Goal: Information Seeking & Learning: Learn about a topic

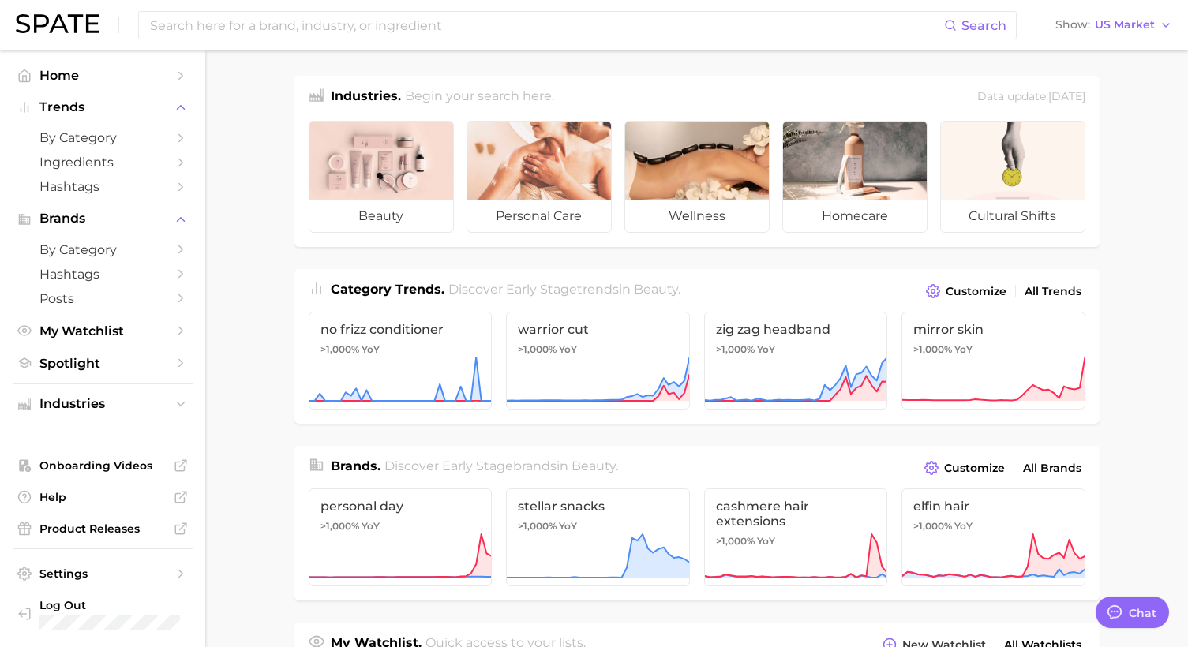
type textarea "x"
click at [1139, 203] on main "Industries. Begin your search here. Data update: [DATE] beauty personal care we…" at bounding box center [696, 655] width 983 height 1209
click at [387, 32] on input at bounding box center [546, 25] width 796 height 27
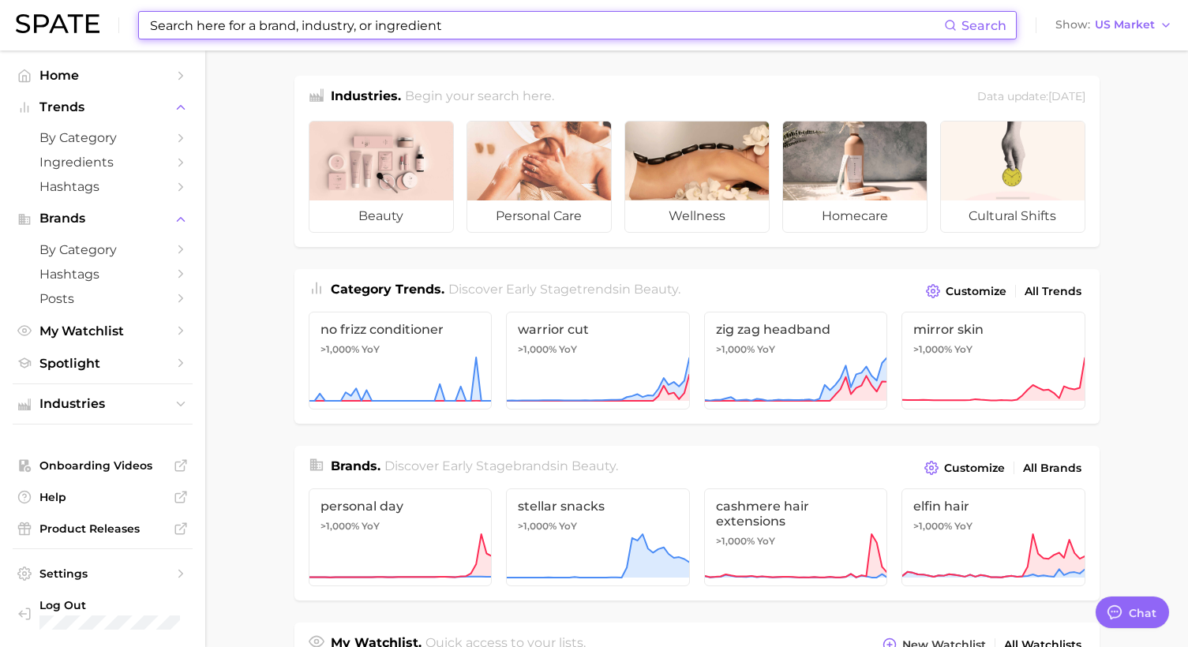
click at [323, 29] on input at bounding box center [546, 25] width 796 height 27
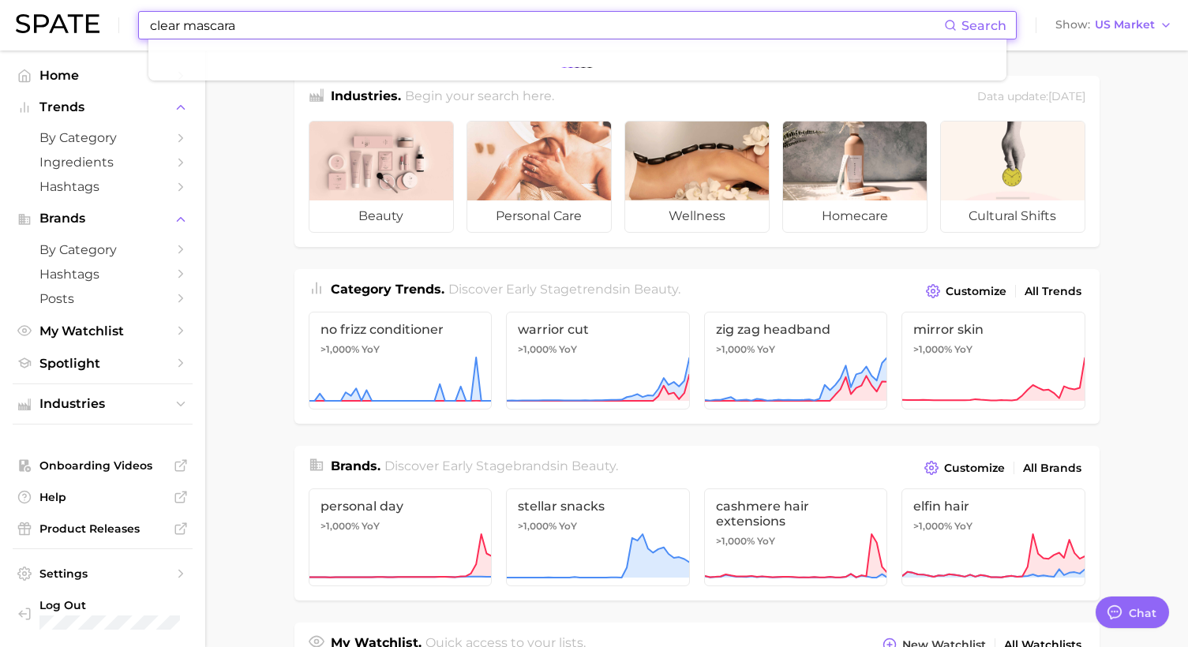
type input "clear mascara"
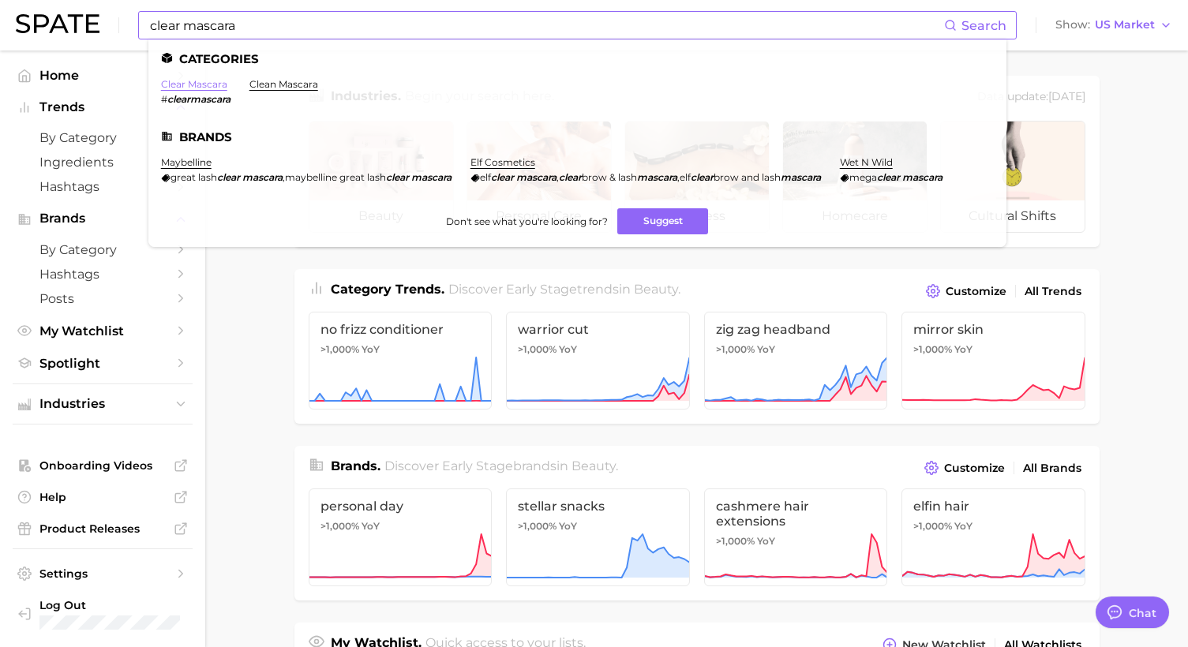
click at [187, 81] on link "clear mascara" at bounding box center [194, 84] width 66 height 12
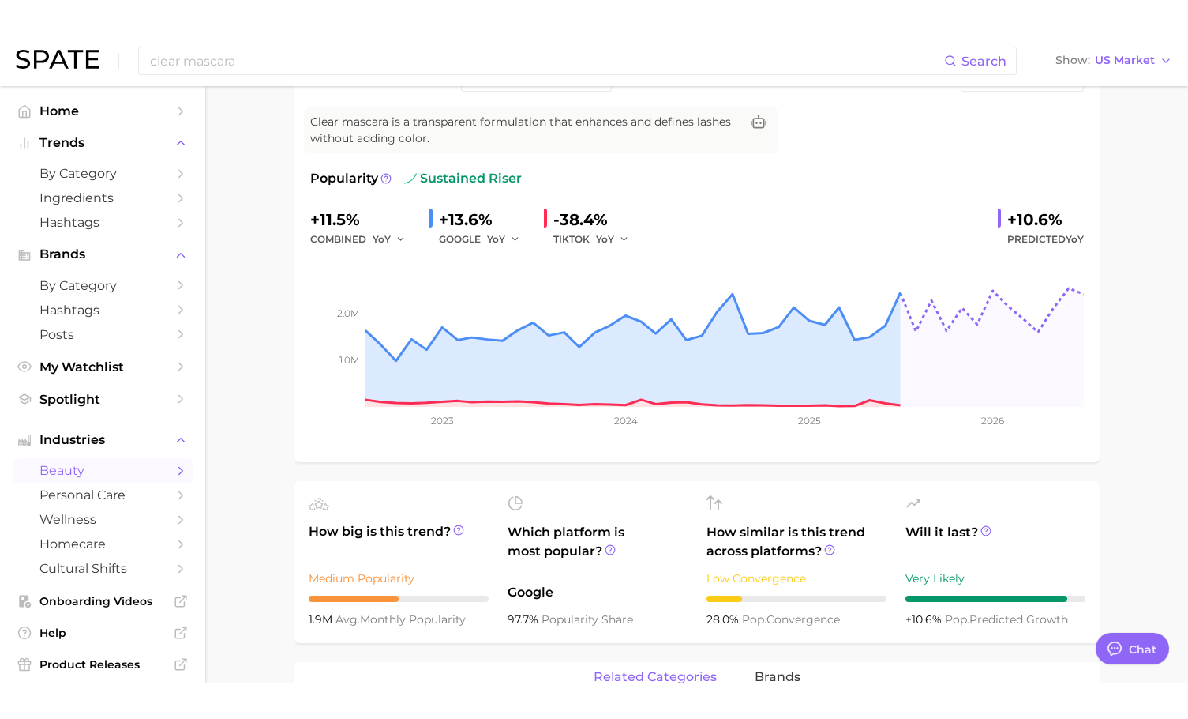
scroll to position [79, 0]
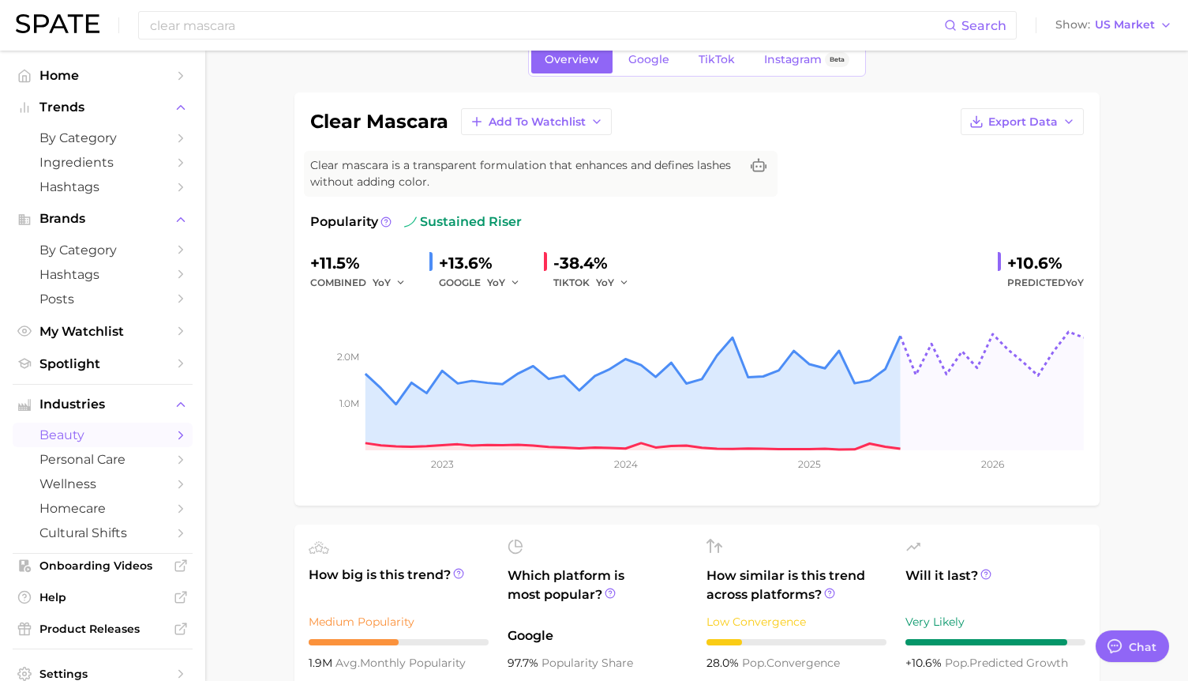
type textarea "x"
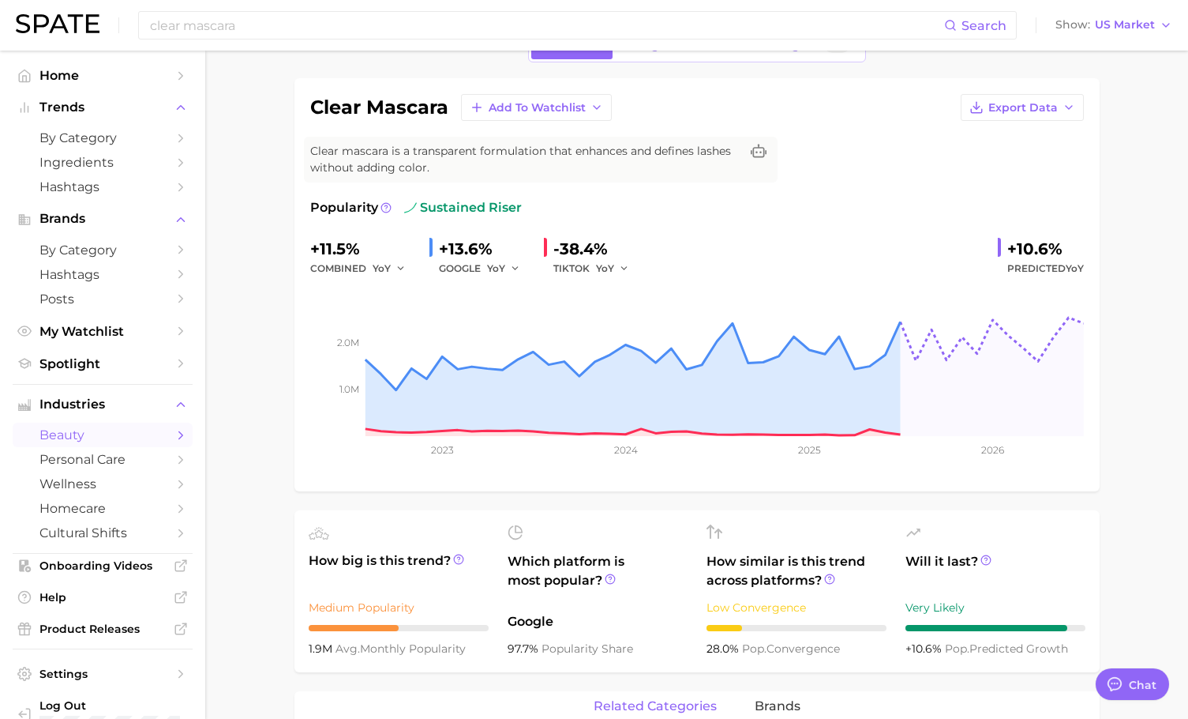
scroll to position [89, 0]
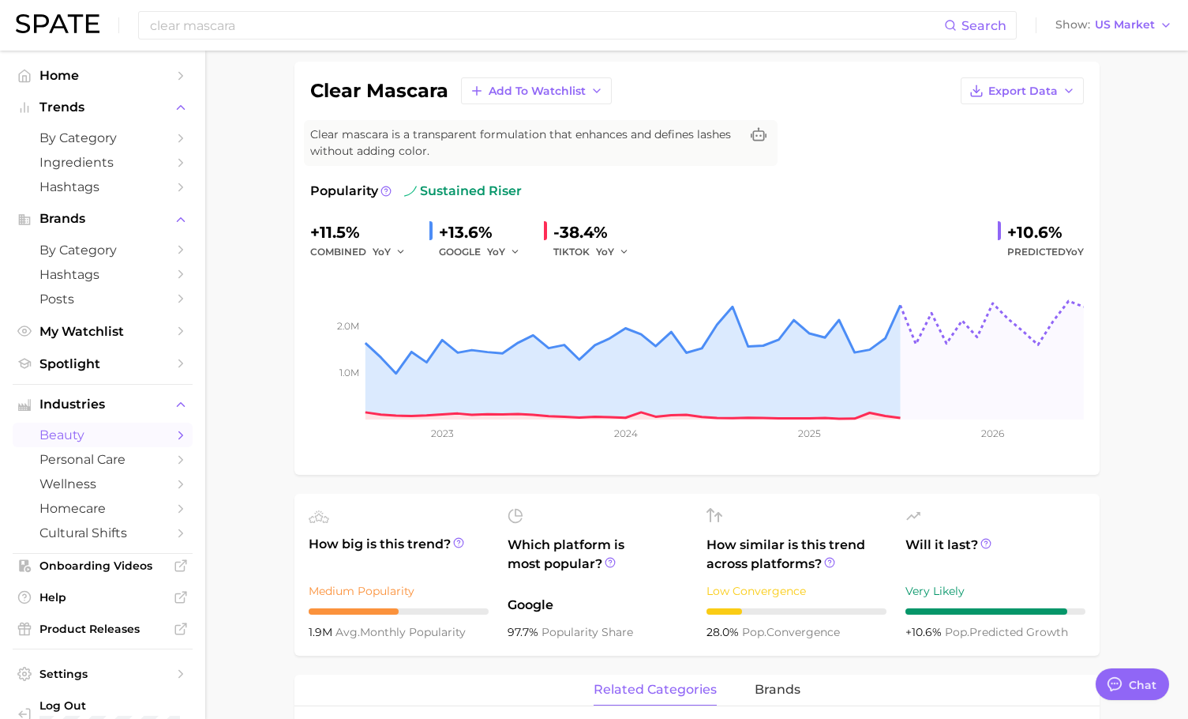
scroll to position [114, 0]
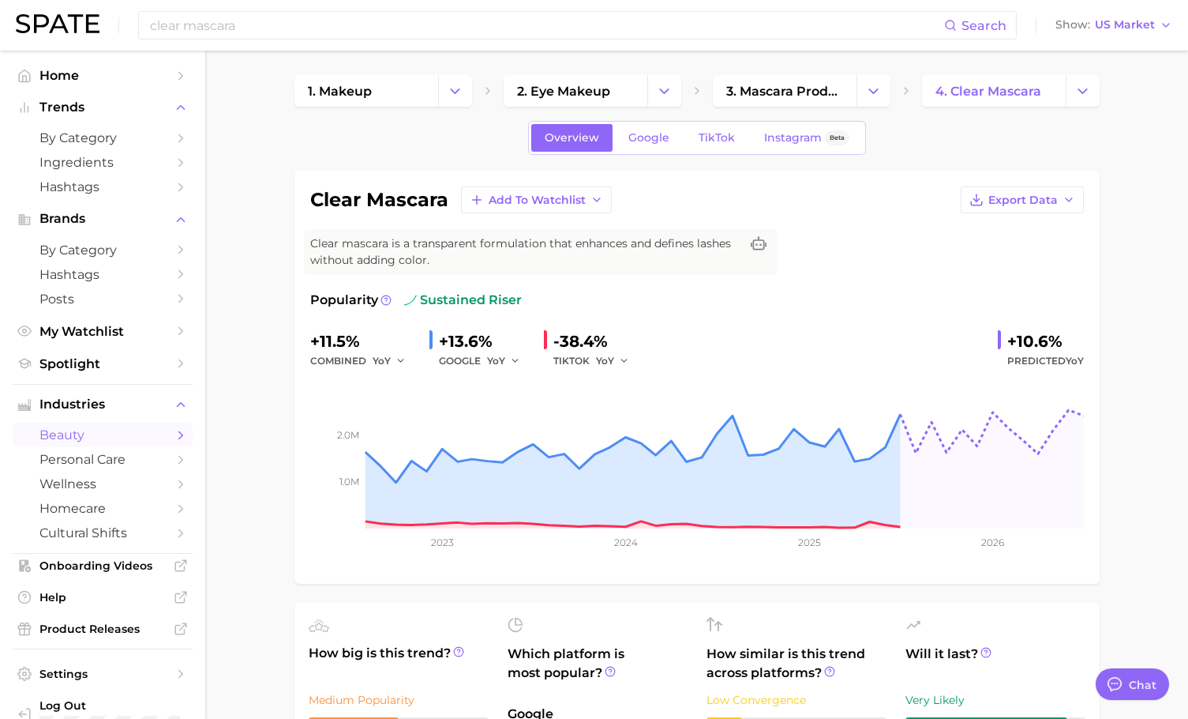
scroll to position [0, 0]
click at [153, 26] on input "clear mascara" at bounding box center [546, 25] width 796 height 27
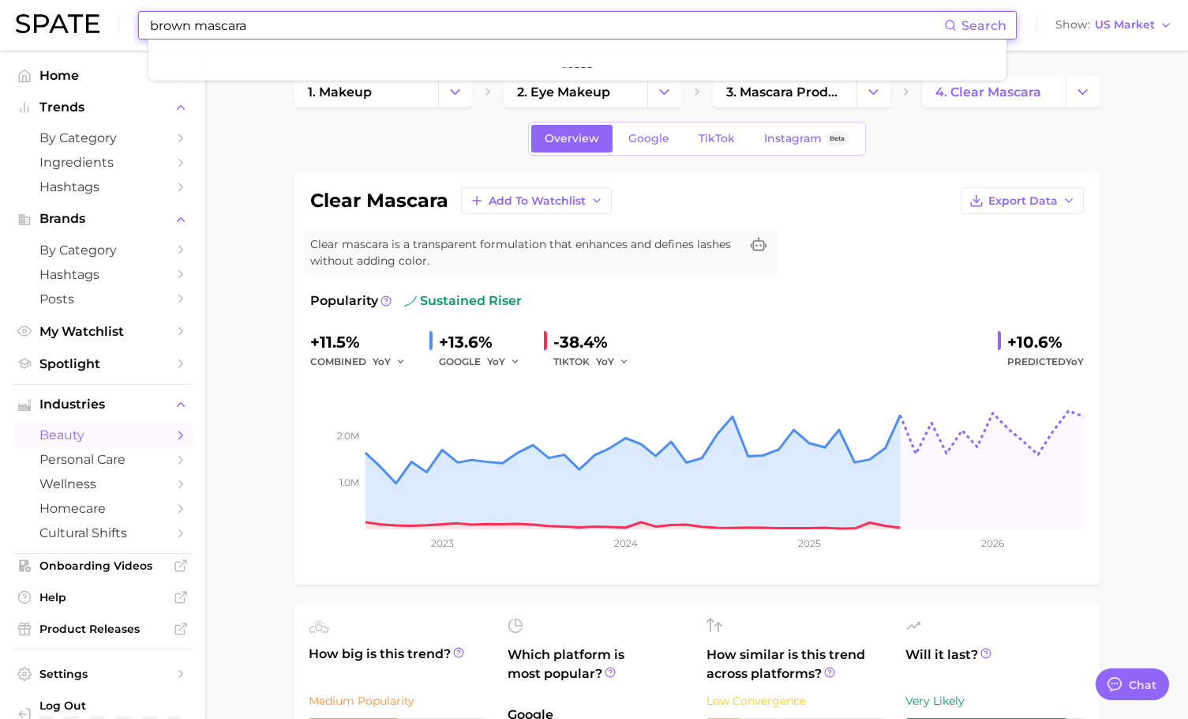
type input "brown mascara"
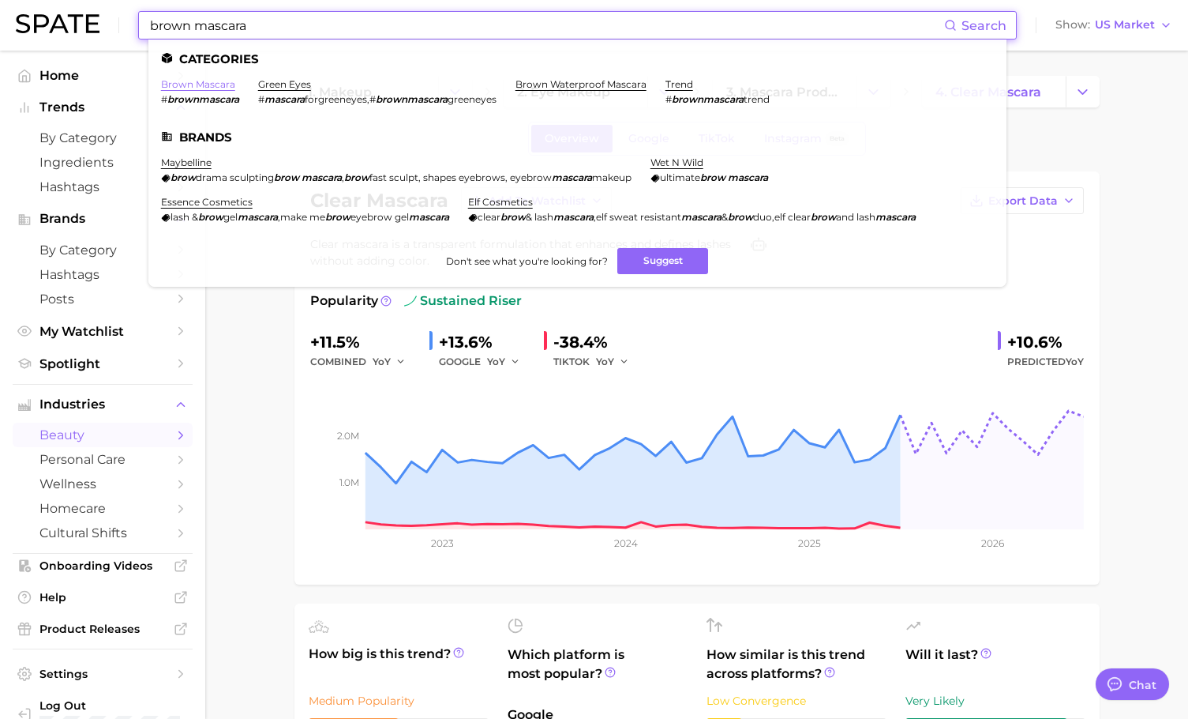
click at [201, 84] on link "brown mascara" at bounding box center [198, 84] width 74 height 12
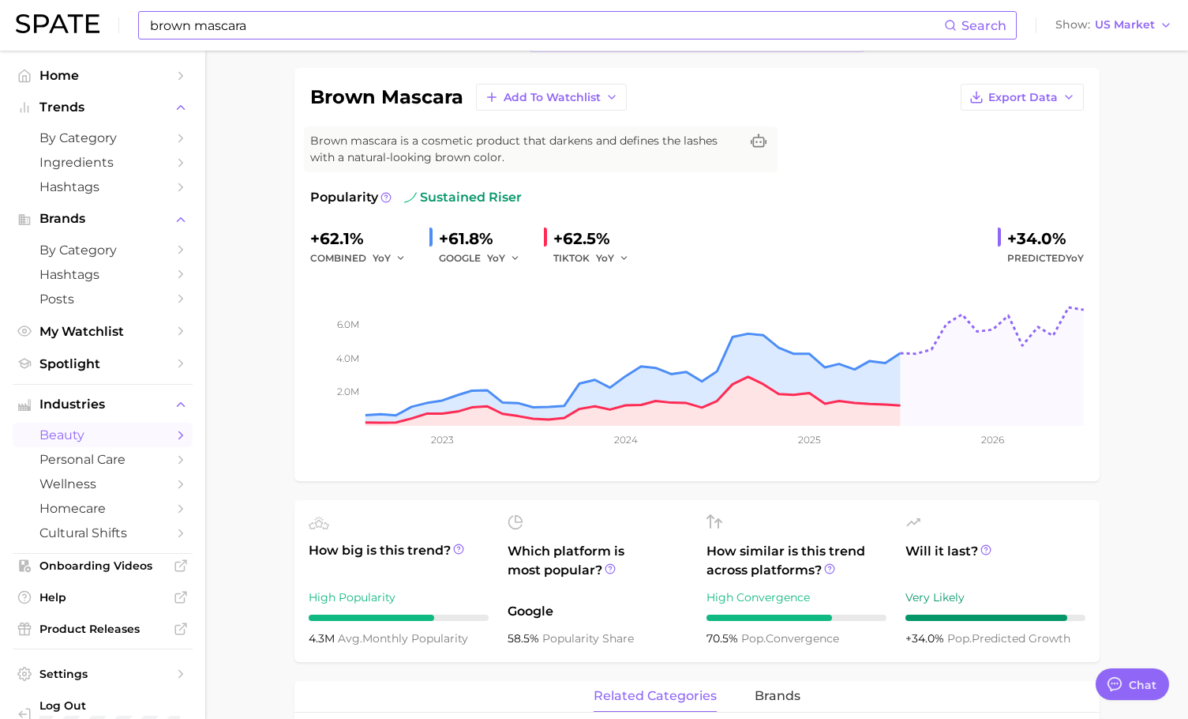
scroll to position [101, 0]
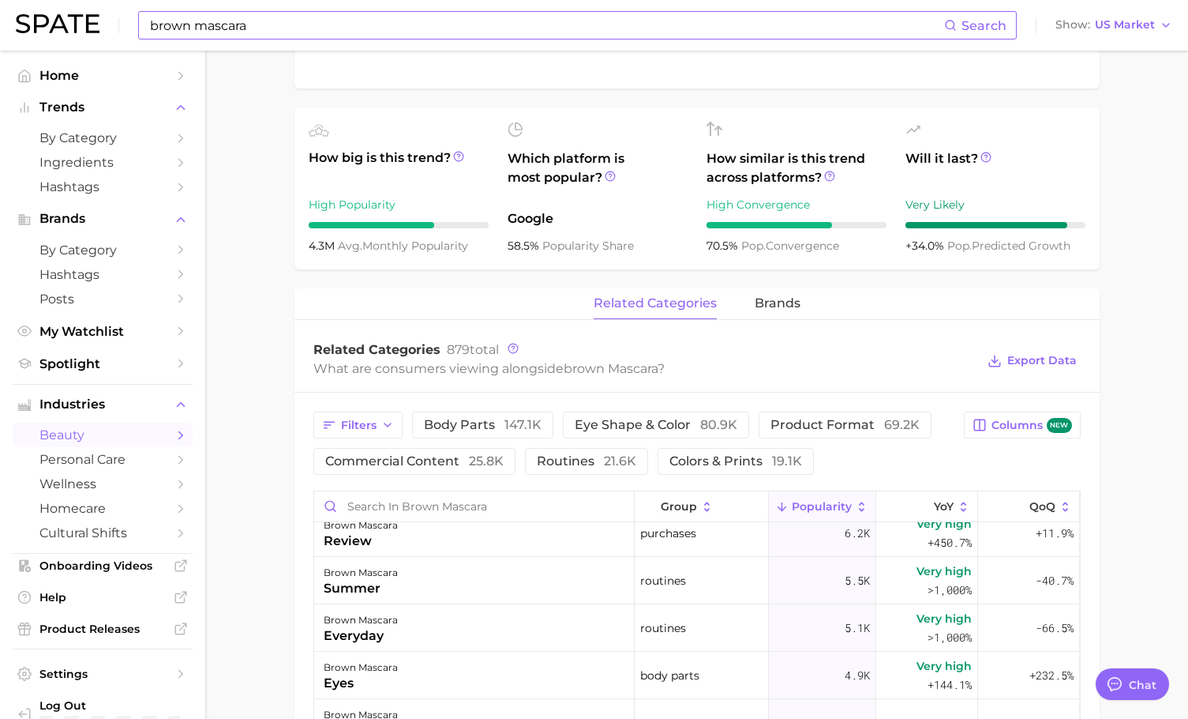
scroll to position [395, 0]
